Goal: Obtain resource: Obtain resource

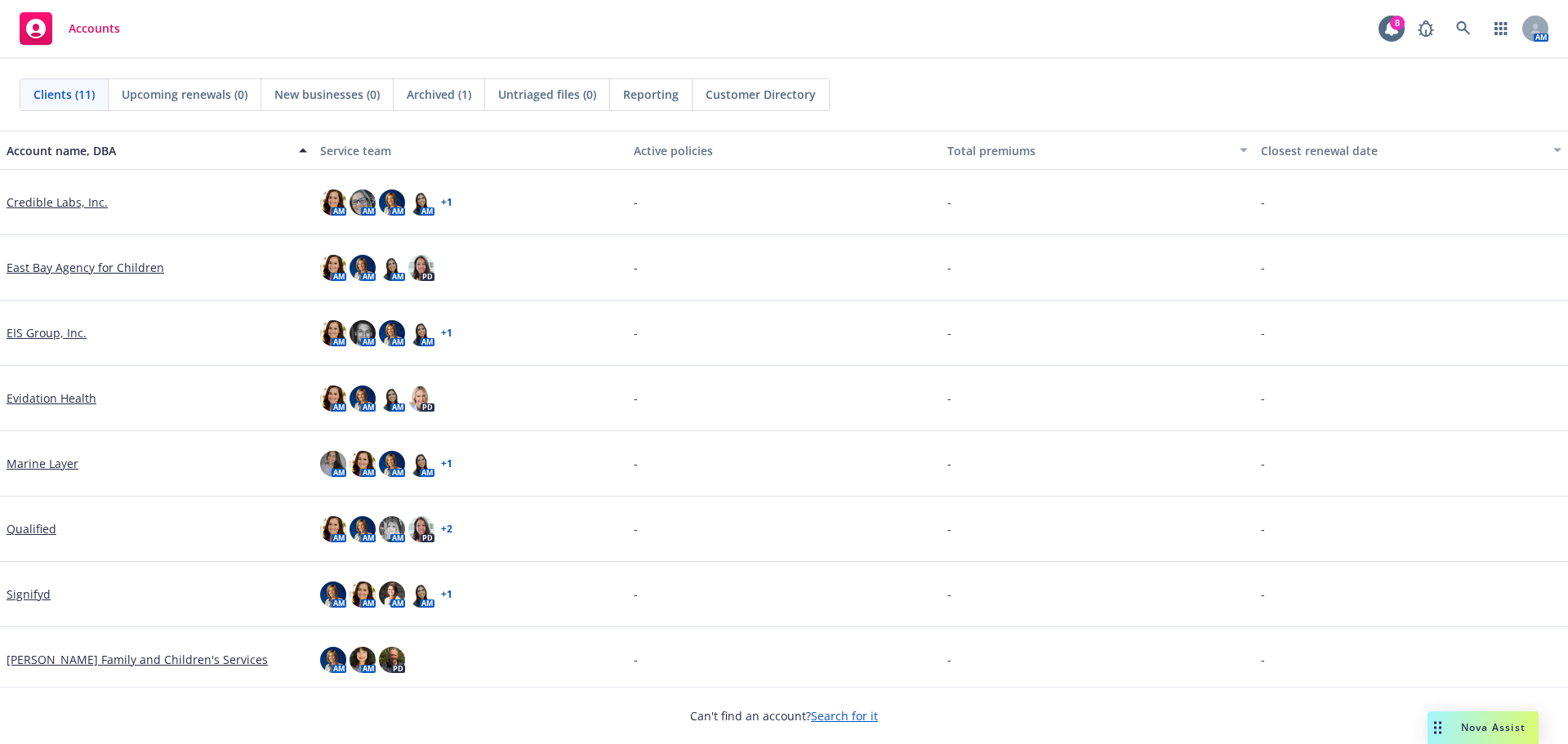
scroll to position [201, 0]
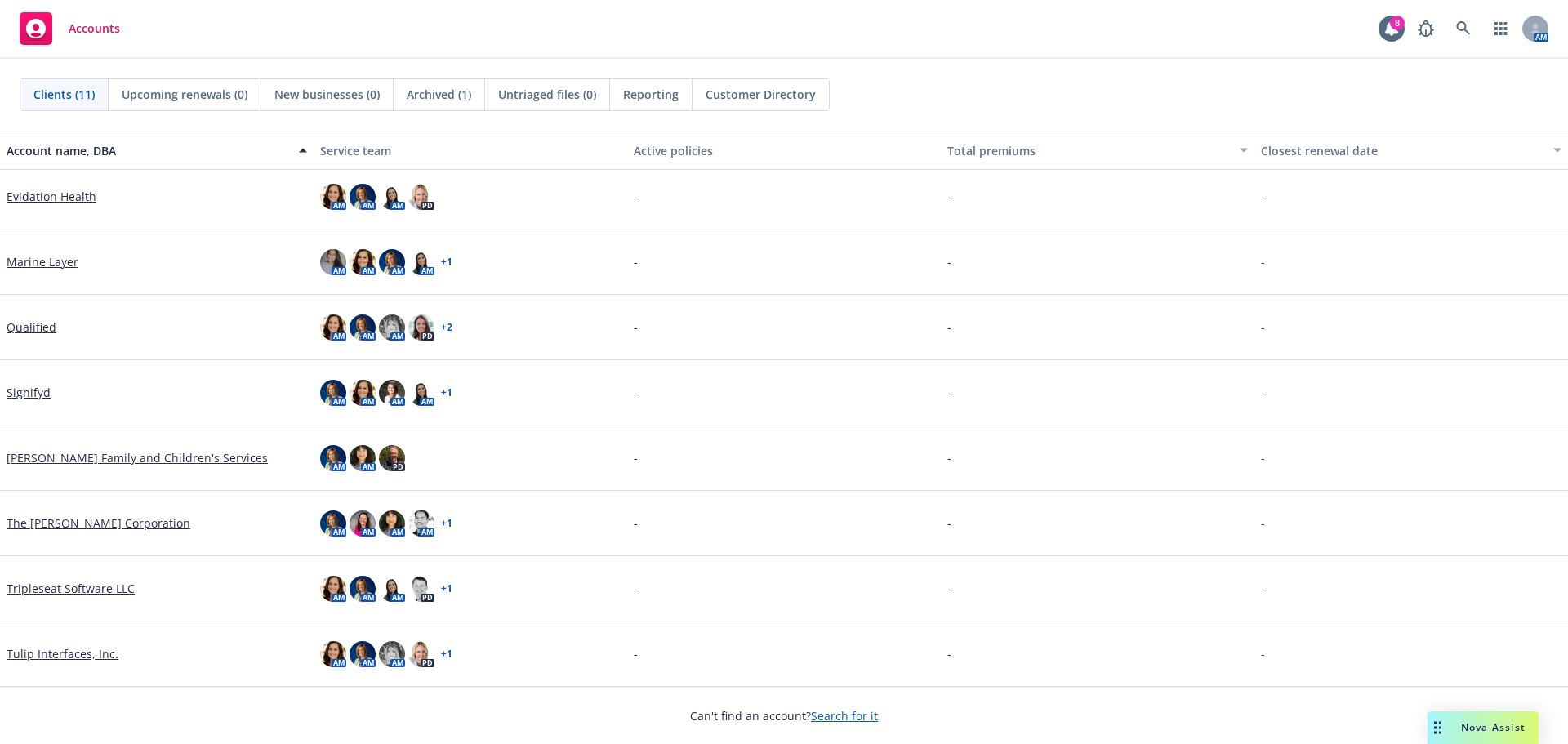
click at [24, 334] on link "Qualified" at bounding box center [31, 327] width 49 height 17
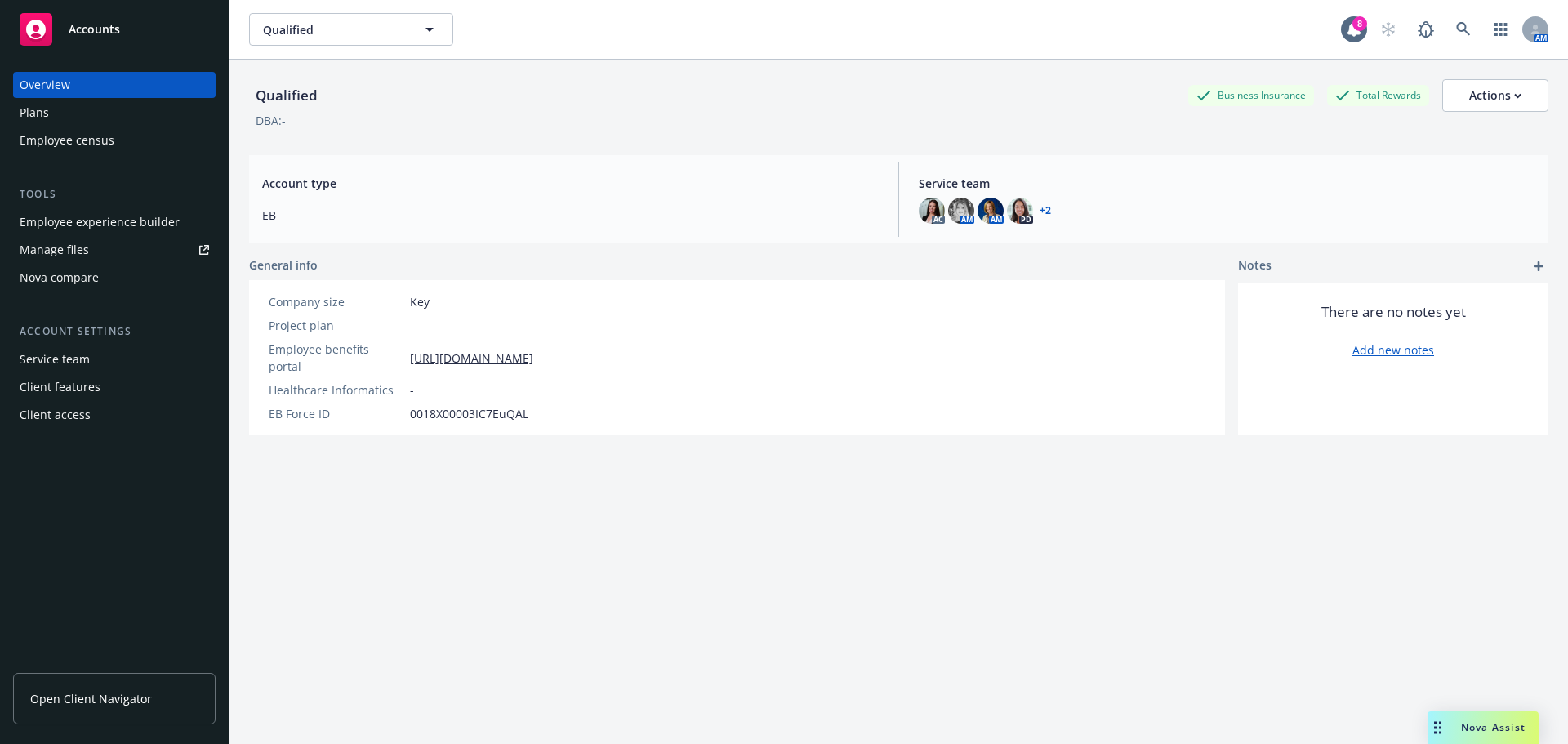
click at [145, 221] on div "Employee experience builder" at bounding box center [100, 222] width 160 height 26
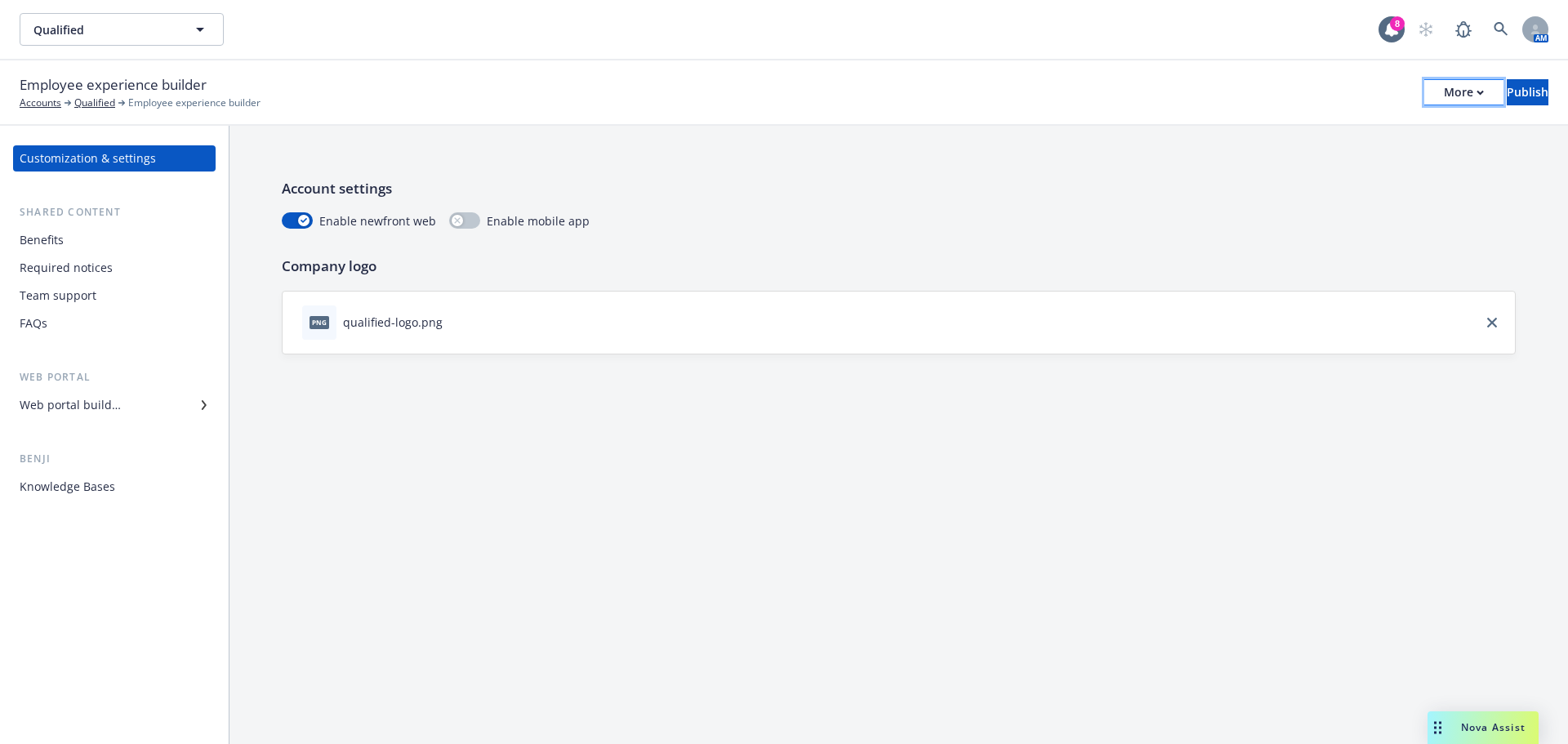
click at [1433, 96] on button "More" at bounding box center [1464, 92] width 79 height 26
click at [1271, 167] on link "Copy portal link" at bounding box center [1328, 161] width 241 height 33
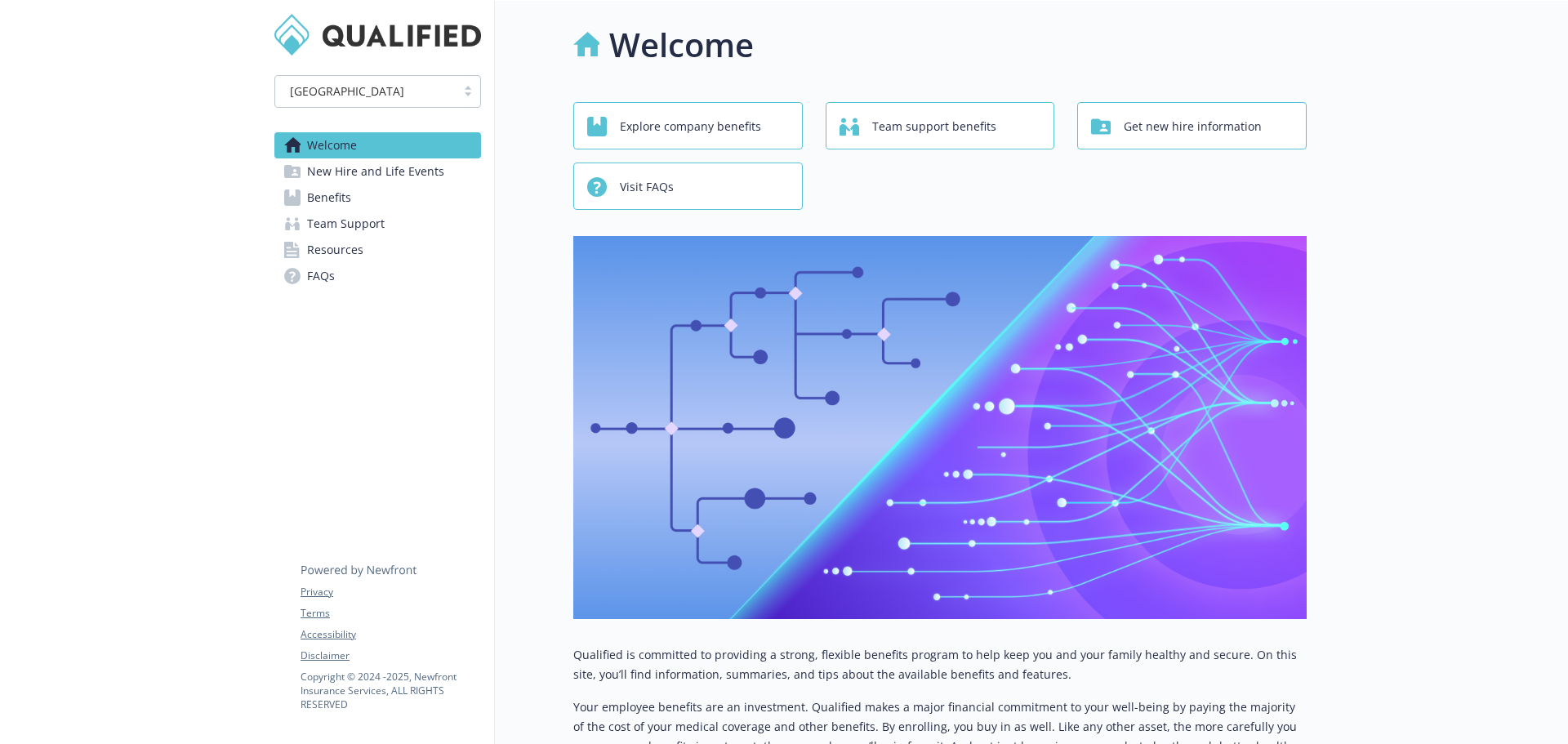
click at [363, 168] on span "New Hire and Life Events" at bounding box center [375, 172] width 137 height 26
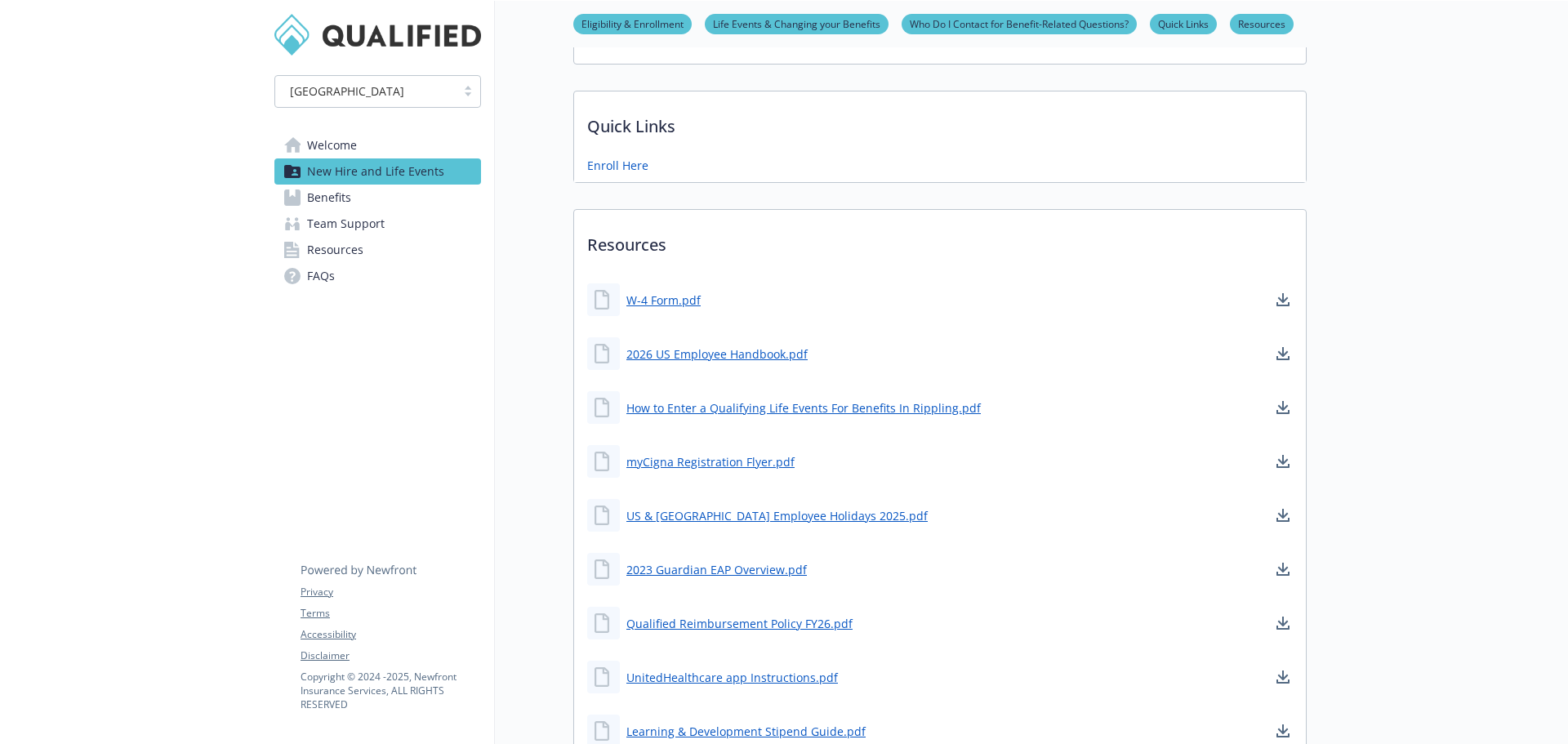
scroll to position [551, 0]
